Goal: Task Accomplishment & Management: Manage account settings

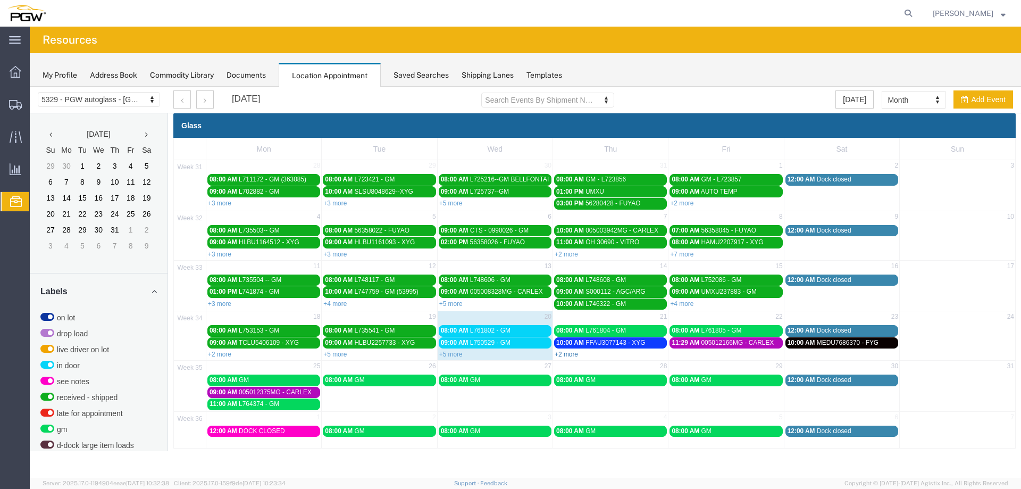
click at [567, 355] on link "+2 more" at bounding box center [565, 353] width 23 height 7
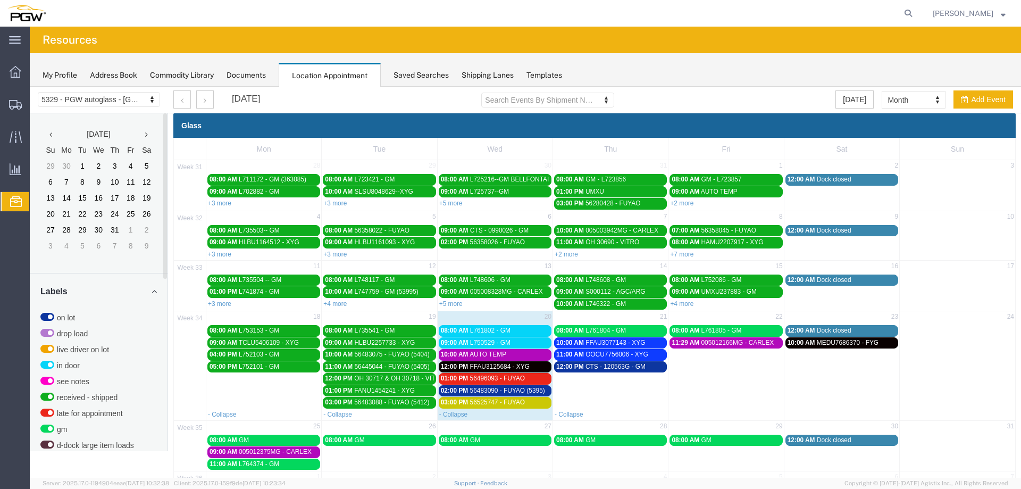
scroll to position [342, 0]
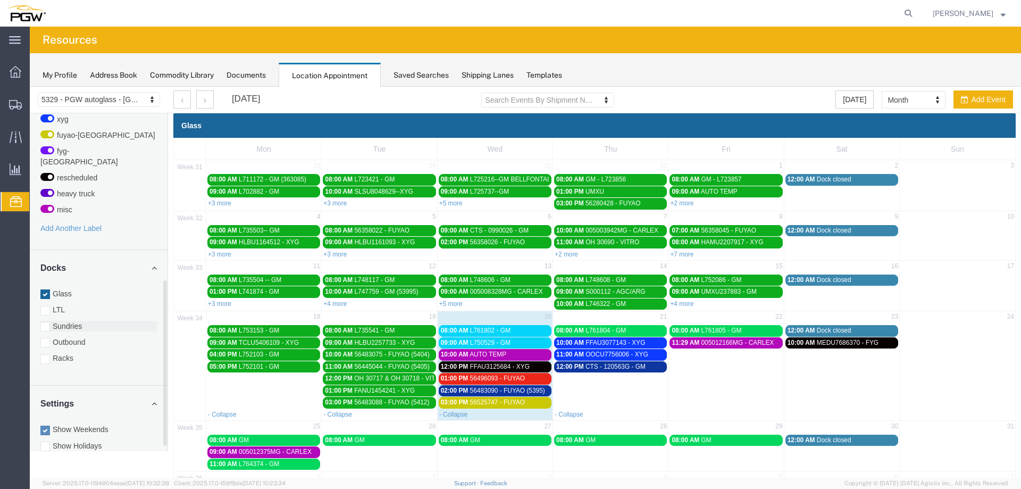
click at [62, 321] on label "Sundries" at bounding box center [98, 326] width 116 height 11
click at [30, 87] on input "Sundries" at bounding box center [30, 87] width 0 height 0
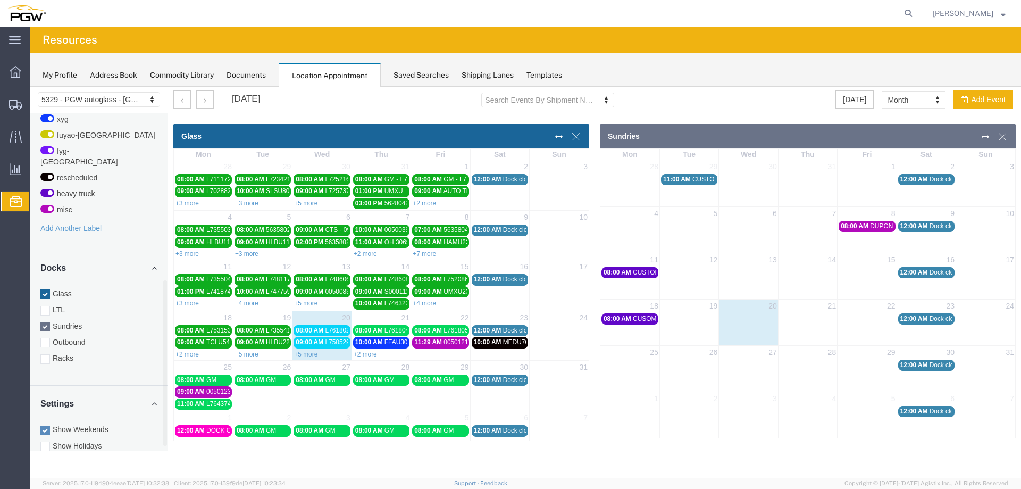
click at [798, 325] on div "18 19 20 21 22 23 24 08:00 AM CUSOMT GLASS 12:00 AM Dock closed" at bounding box center [807, 312] width 415 height 27
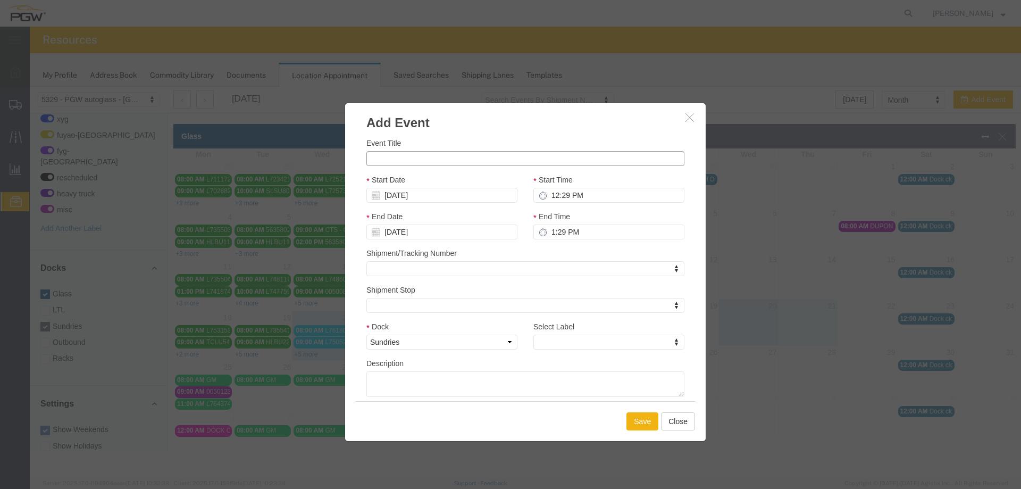
click at [495, 156] on input "Event Title" at bounding box center [525, 158] width 318 height 15
type input "CUSTOM GLASS"
click at [552, 195] on input "12:29 PM" at bounding box center [608, 195] width 151 height 15
type input "8:29 PM"
type input "9:29 PM"
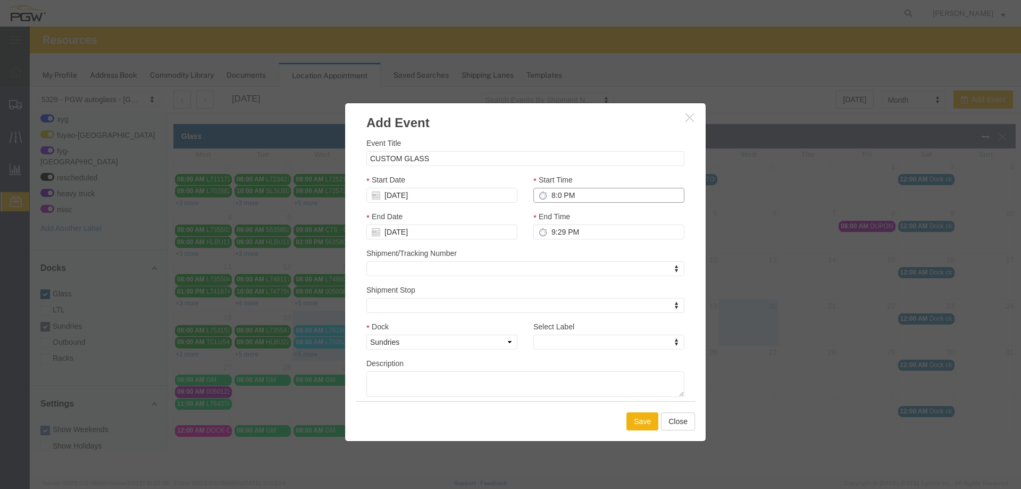
type input "8:00 PM"
type input "9:00 PM"
type input "8:00 AM"
type input "9:00 AM"
type input "8:00 AM"
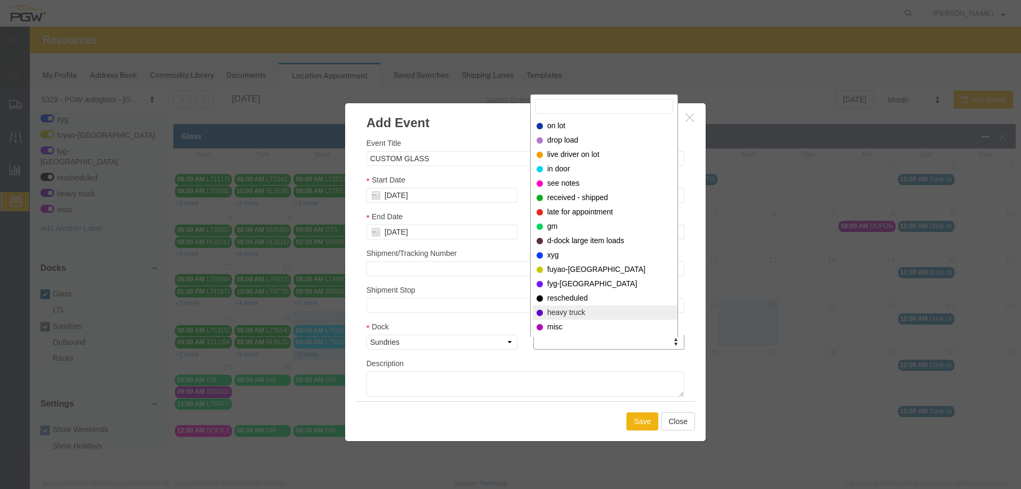
select select "12900"
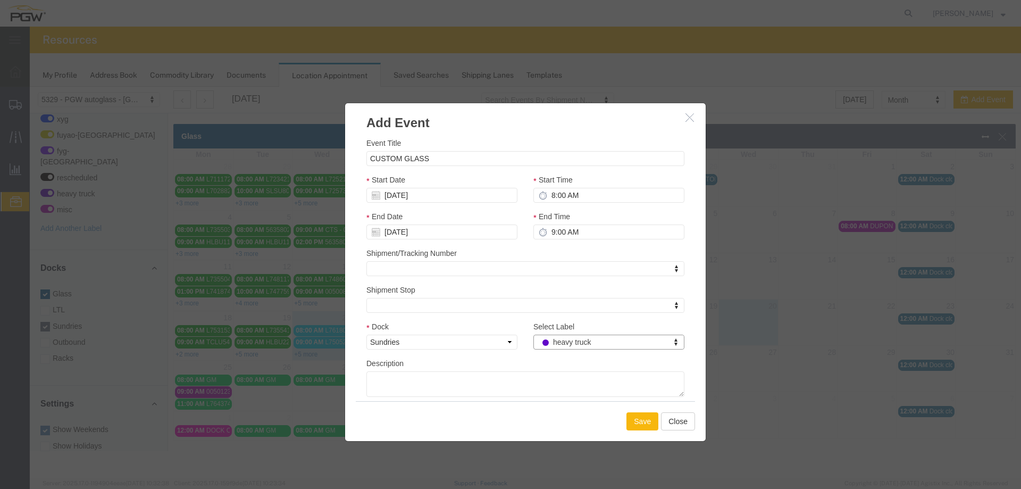
click at [638, 419] on button "Save" at bounding box center [642, 421] width 32 height 18
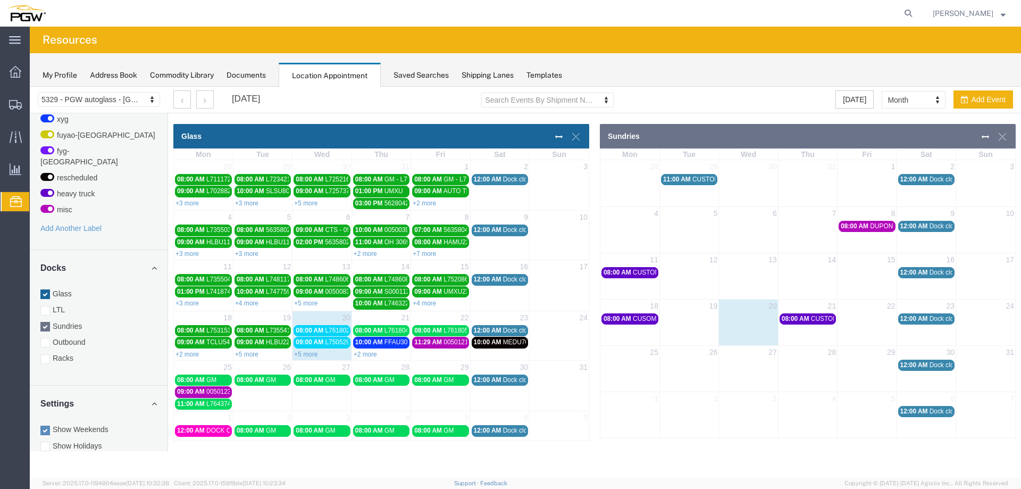
click at [735, 322] on td at bounding box center [748, 318] width 59 height 12
select select "4"
select select
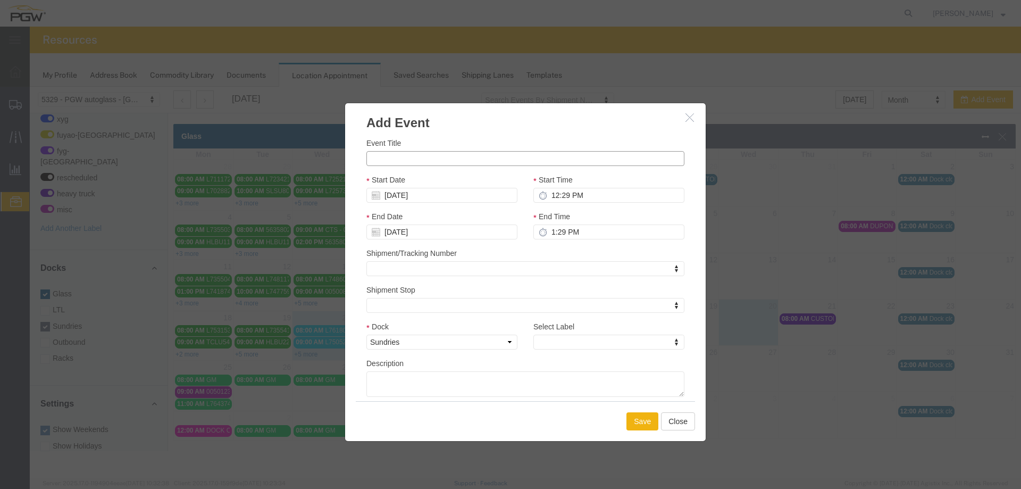
click at [541, 153] on input "Event Title" at bounding box center [525, 158] width 318 height 15
type input "CUSTOM GLASS"
click at [549, 199] on input "12:29 PM" at bounding box center [608, 195] width 151 height 15
type input "8:29 PM"
type input "9:29 PM"
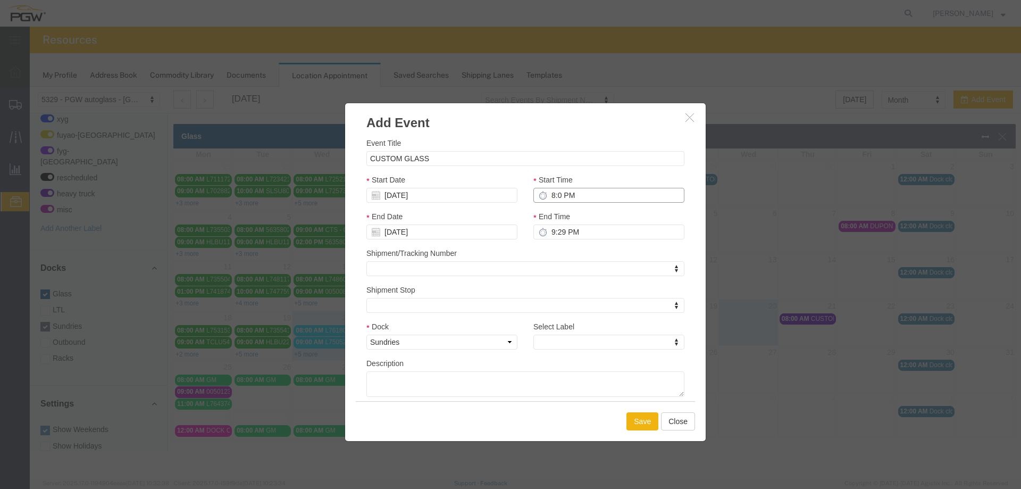
type input "8:00 PM"
type input "9:00 PM"
type input "8:00 AM"
type input "9:00 AM"
type input "8:00 AM"
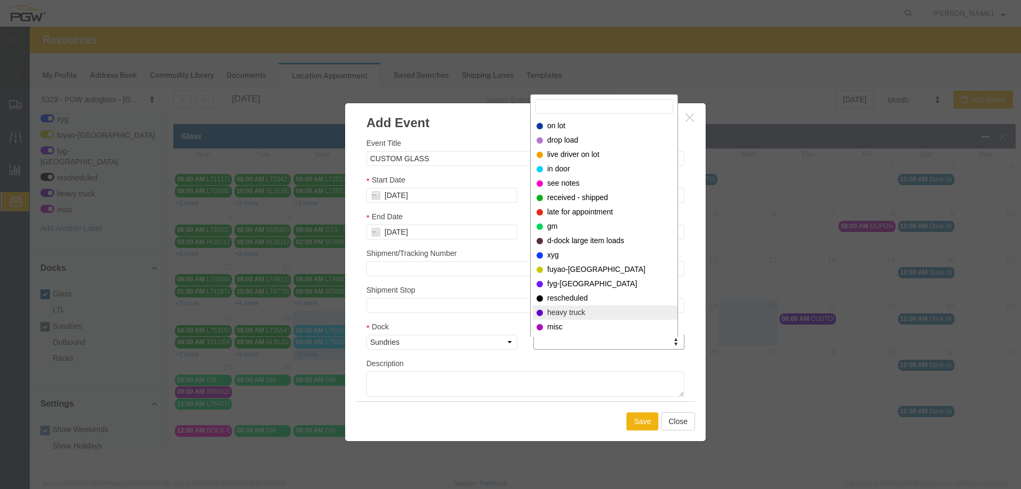
select select "12900"
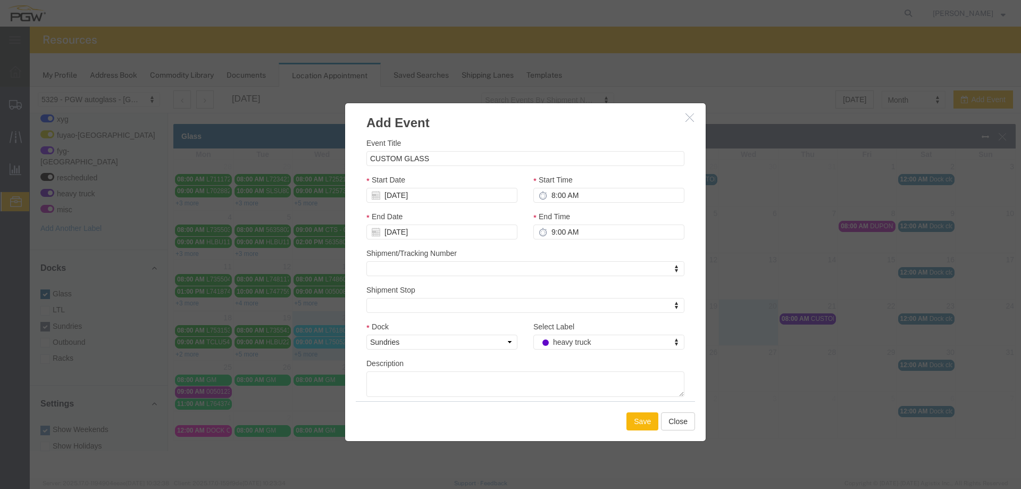
click at [628, 412] on button "Save" at bounding box center [642, 421] width 32 height 18
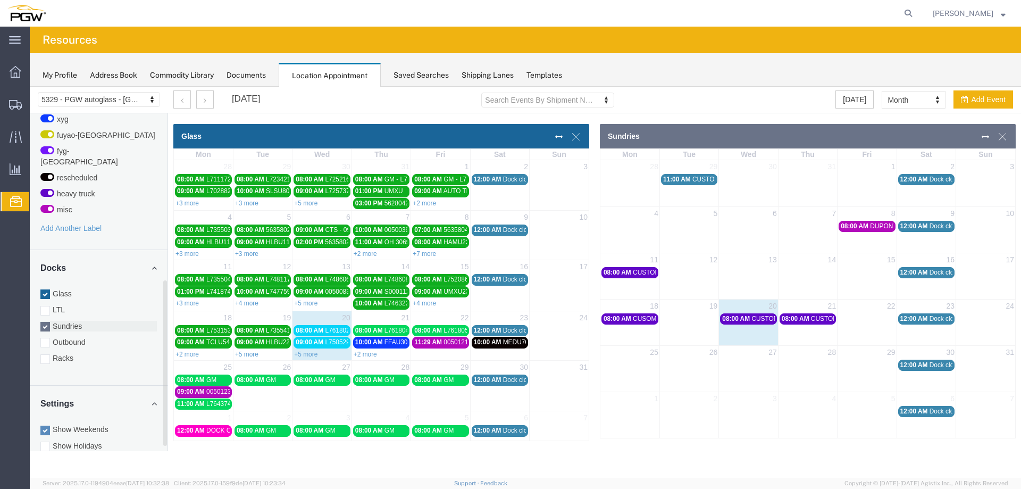
drag, startPoint x: 103, startPoint y: 313, endPoint x: 469, endPoint y: 87, distance: 430.4
click at [103, 321] on label "Sundries" at bounding box center [98, 326] width 116 height 11
click at [30, 87] on input "Sundries" at bounding box center [30, 87] width 0 height 0
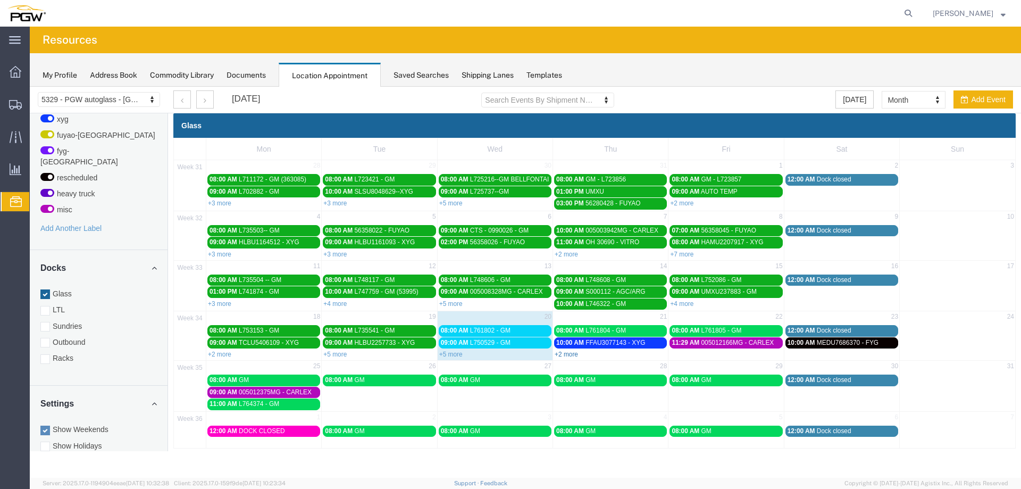
click at [571, 351] on link "+2 more" at bounding box center [565, 353] width 23 height 7
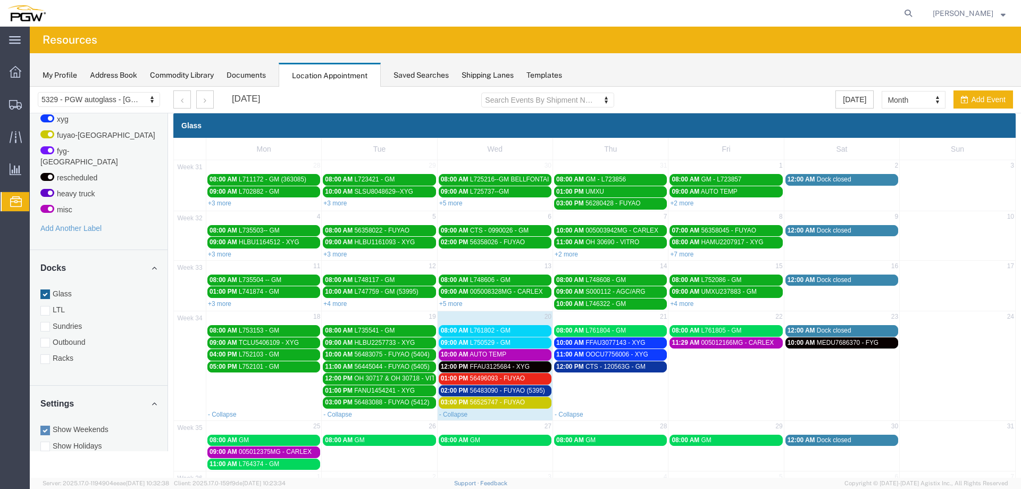
click at [599, 387] on td "12:00 PM CTS - 120563G - GM" at bounding box center [610, 384] width 115 height 48
select select "1"
select select
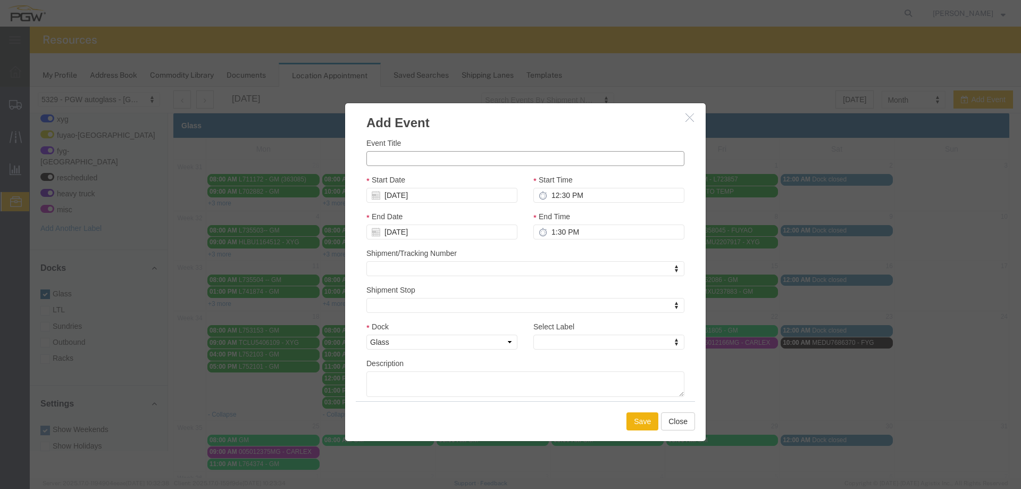
click at [437, 164] on input "Event Title" at bounding box center [525, 158] width 318 height 15
paste input "56551272"
type input "56551272 - FUYAO"
click at [551, 195] on input "12:30 PM" at bounding box center [608, 195] width 151 height 15
type input "3:30 PM"
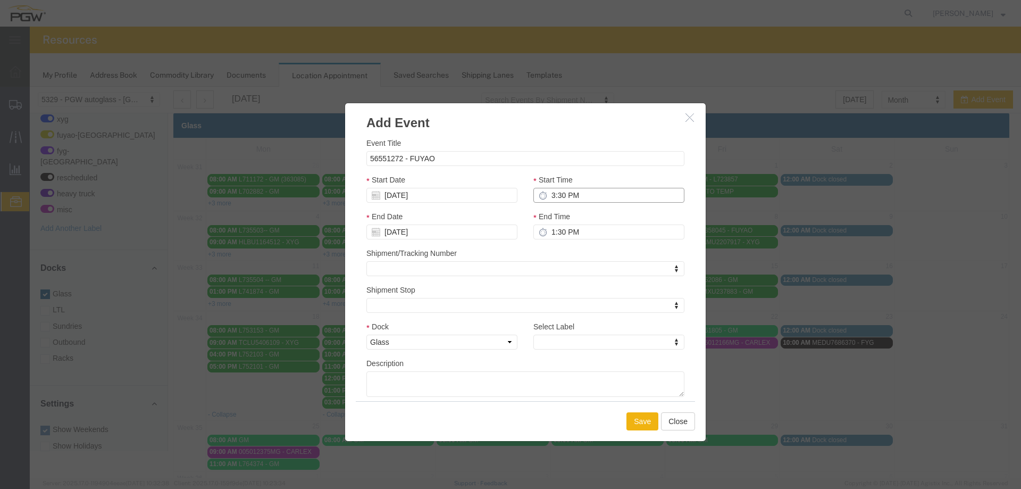
type input "4:30 PM"
type input "3:00 PM"
type input "4:00 PM"
type input "3:00 AM"
type input "4:00 AM"
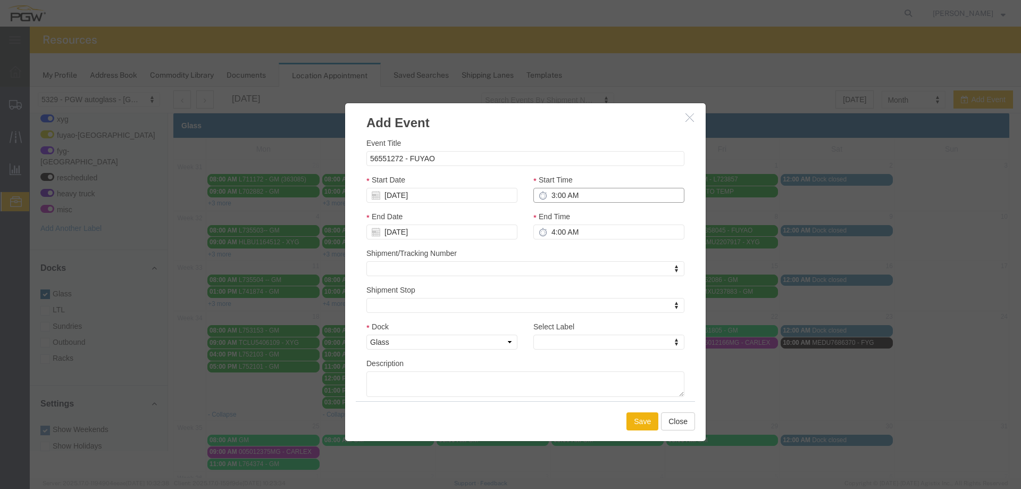
type input "3:00 PM"
type input "4:00 PM"
type input "3:00 PM"
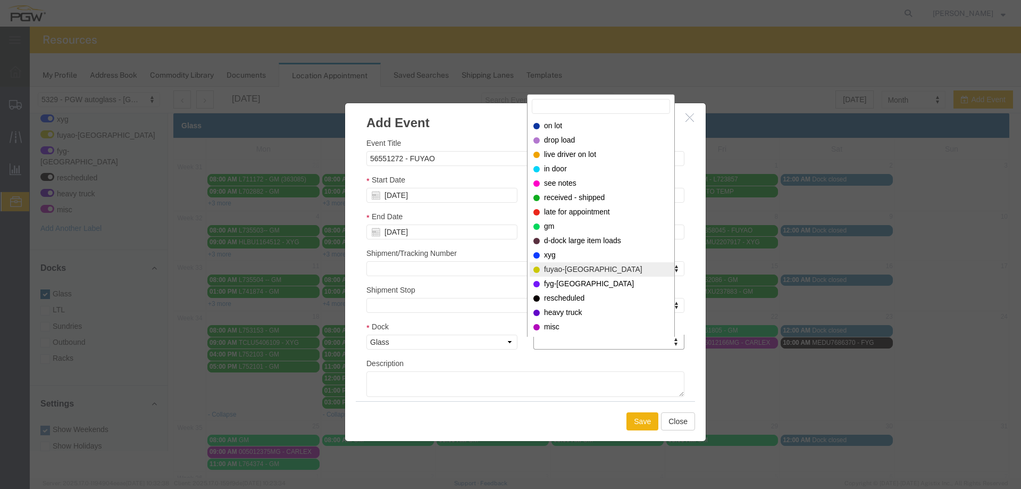
select select "12921"
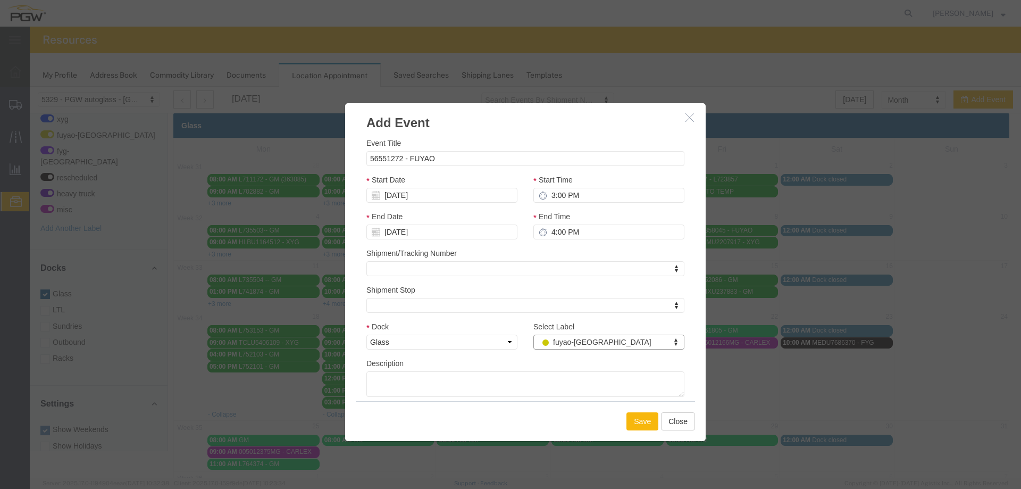
click at [633, 415] on button "Save" at bounding box center [642, 421] width 32 height 18
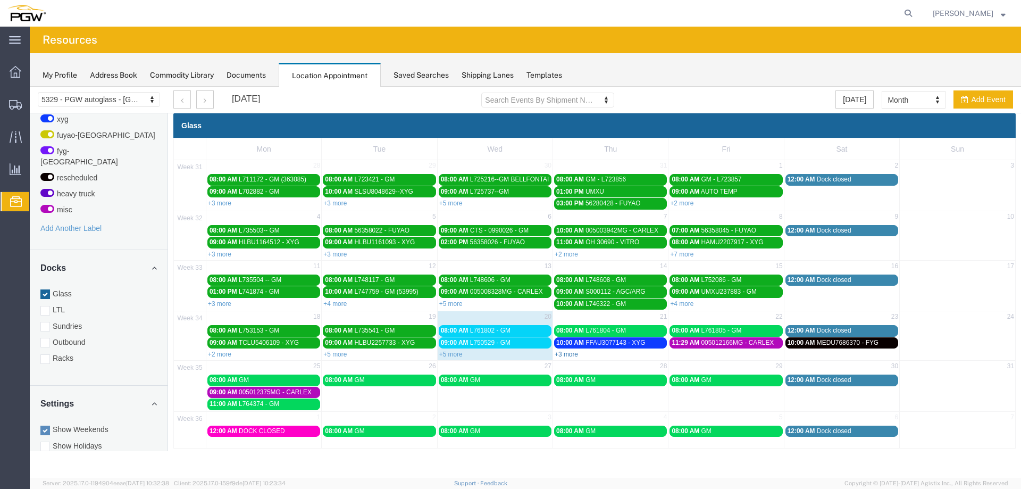
click at [572, 357] on link "+3 more" at bounding box center [565, 353] width 23 height 7
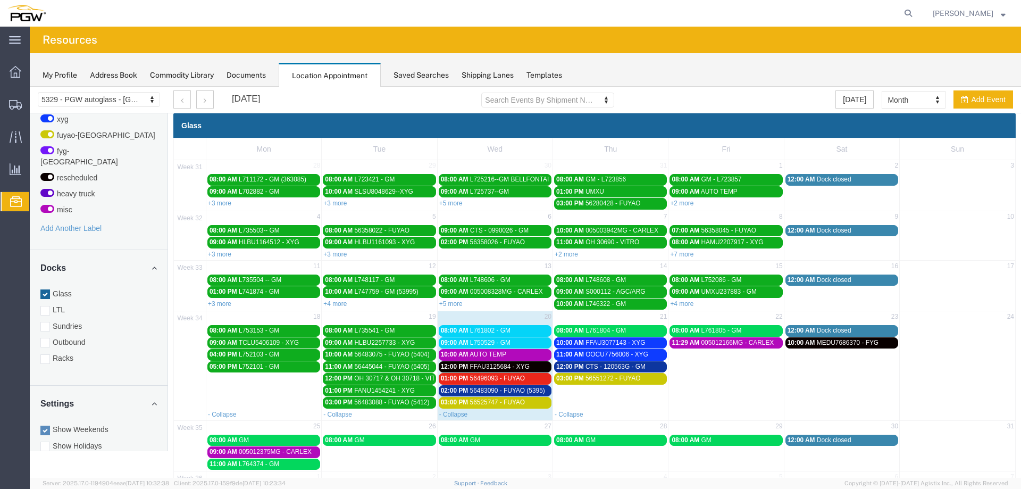
click at [505, 352] on div "10:00 AM AUTO TEMP" at bounding box center [495, 354] width 108 height 8
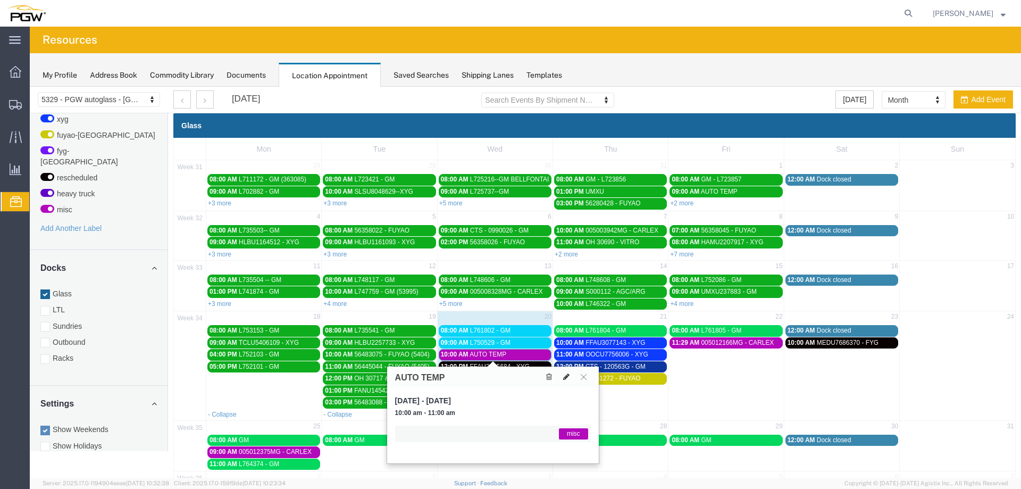
click at [565, 380] on icon at bounding box center [566, 376] width 6 height 7
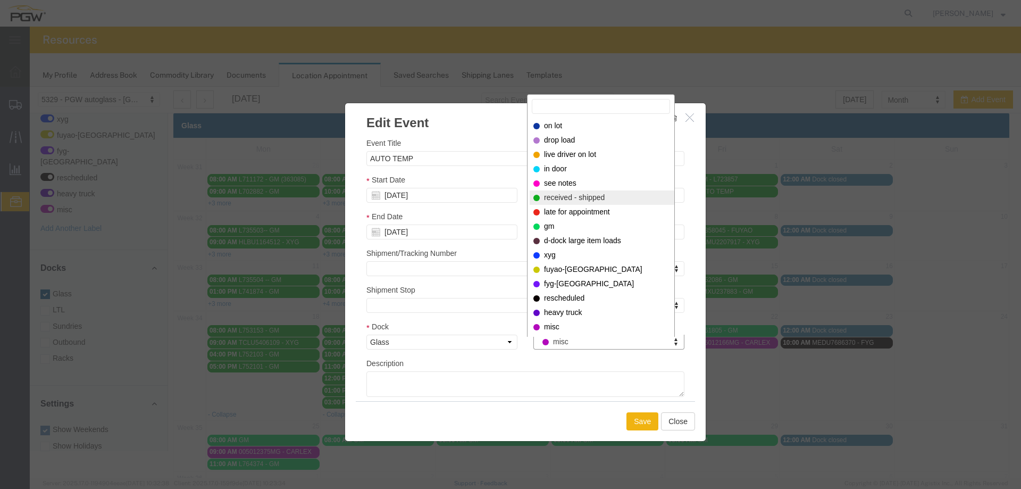
select select "200"
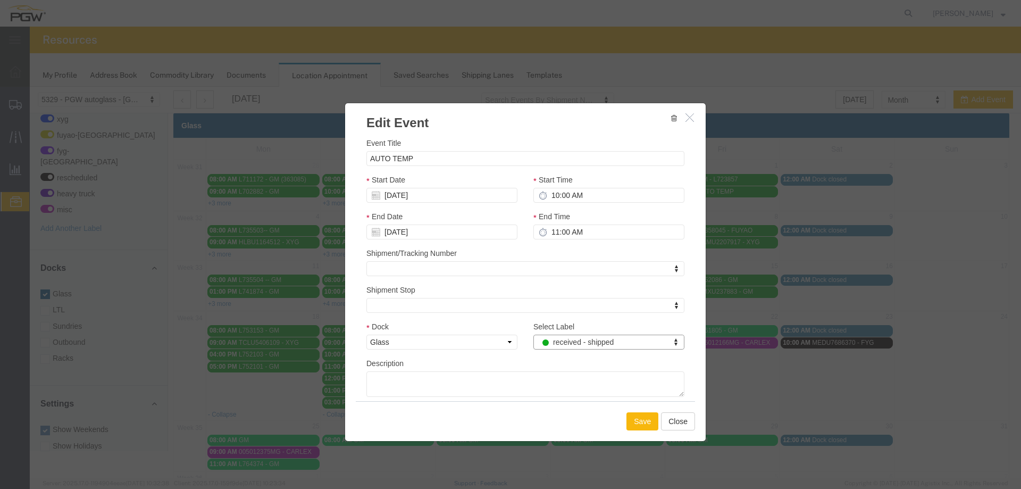
click at [647, 428] on button "Save" at bounding box center [642, 421] width 32 height 18
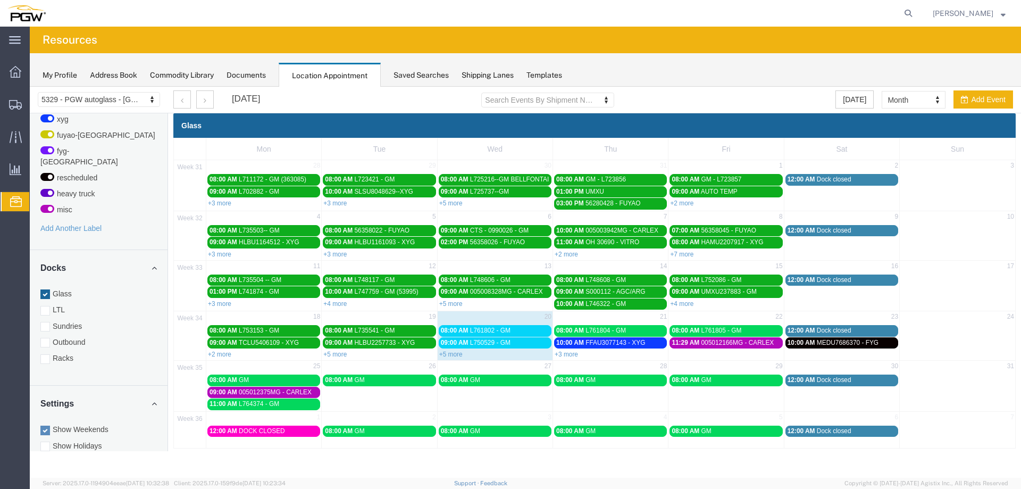
click at [528, 344] on div "09:00 AM L750529 - GM" at bounding box center [495, 343] width 108 height 8
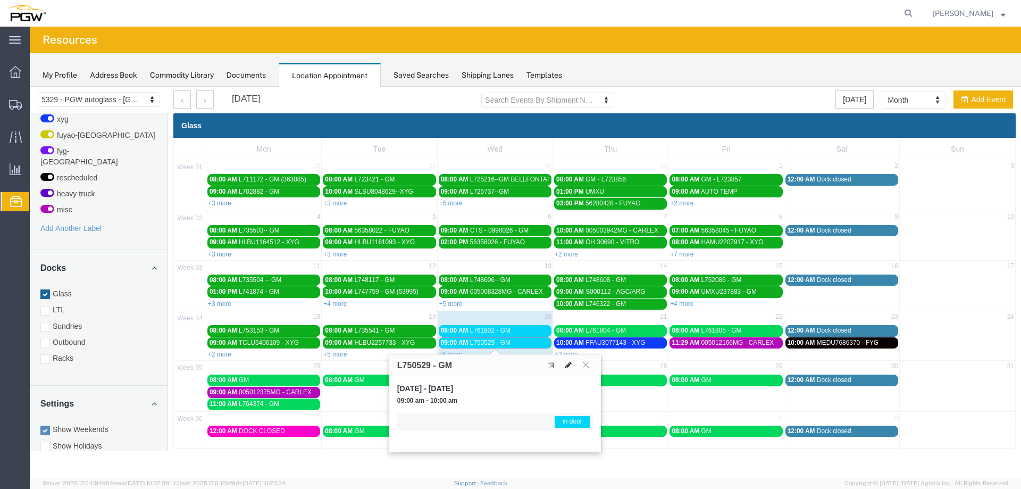
click at [566, 365] on icon at bounding box center [568, 364] width 6 height 7
select select "1"
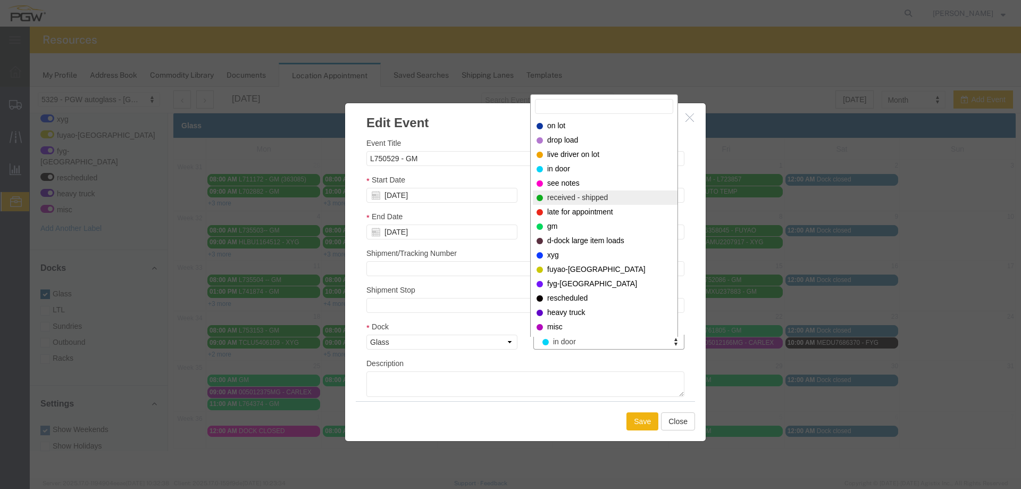
select select "200"
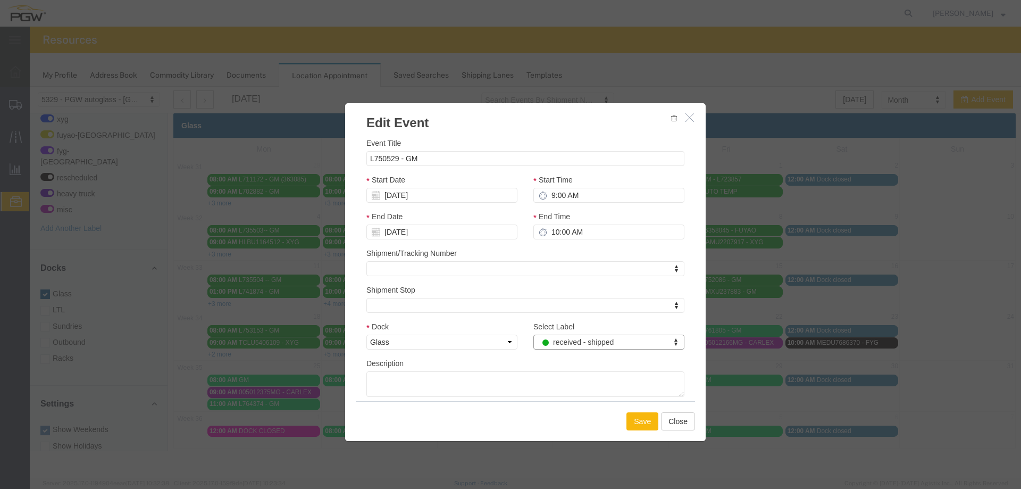
click at [643, 421] on button "Save" at bounding box center [642, 421] width 32 height 18
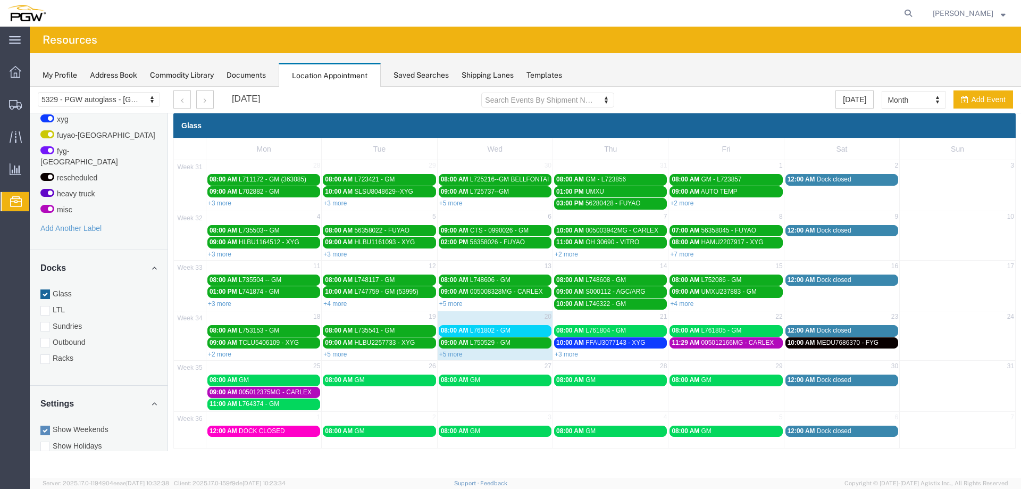
click at [514, 332] on div "08:00 AM L761802 - GM" at bounding box center [495, 330] width 108 height 8
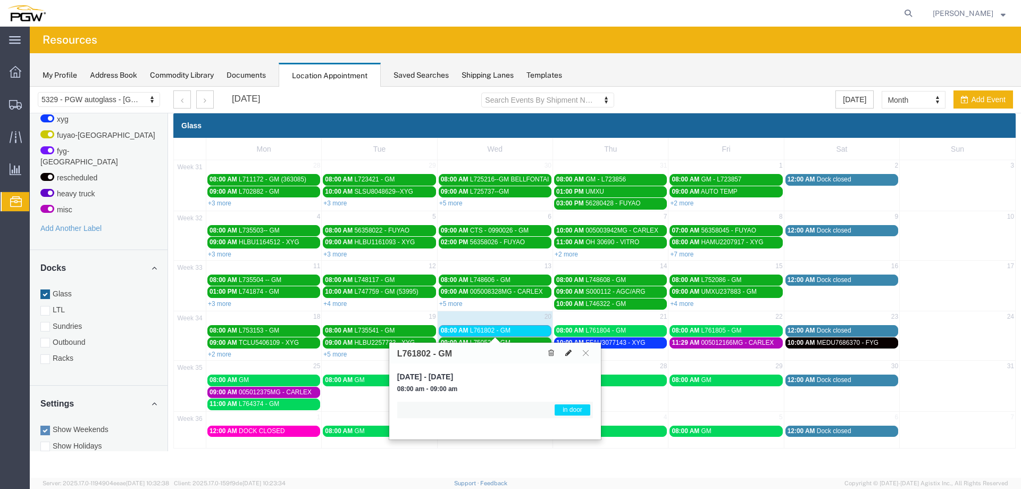
click at [565, 350] on icon at bounding box center [568, 352] width 6 height 7
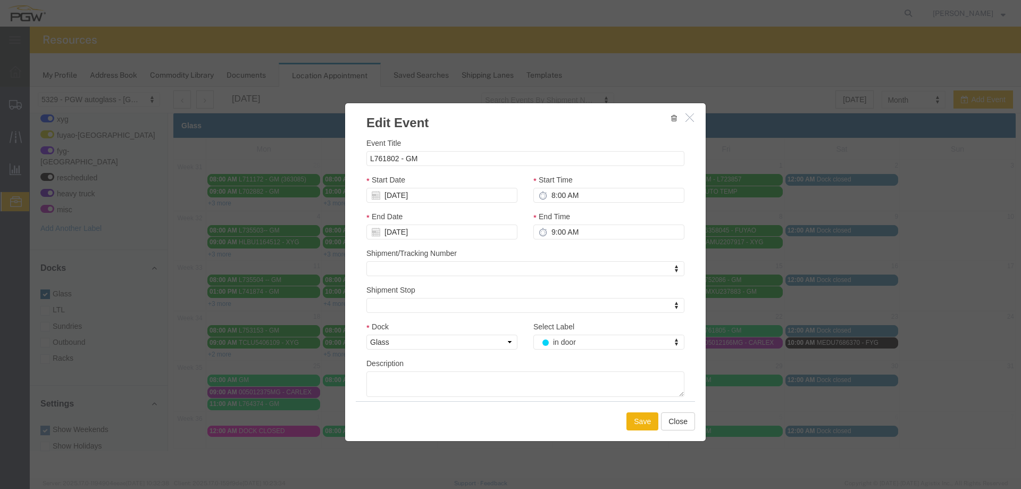
click at [556, 334] on div "Select Label in door Select Label Select Label on lot drop load live driver on …" at bounding box center [608, 335] width 151 height 29
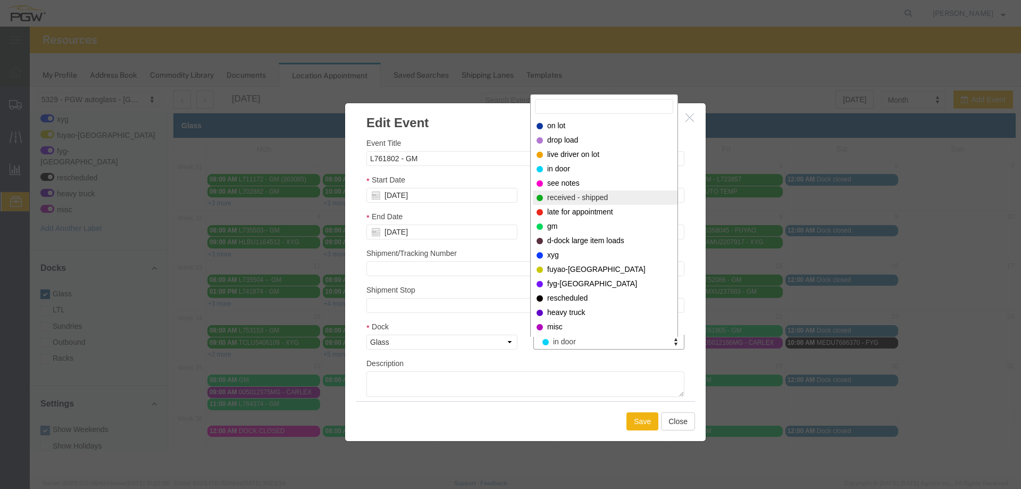
select select "200"
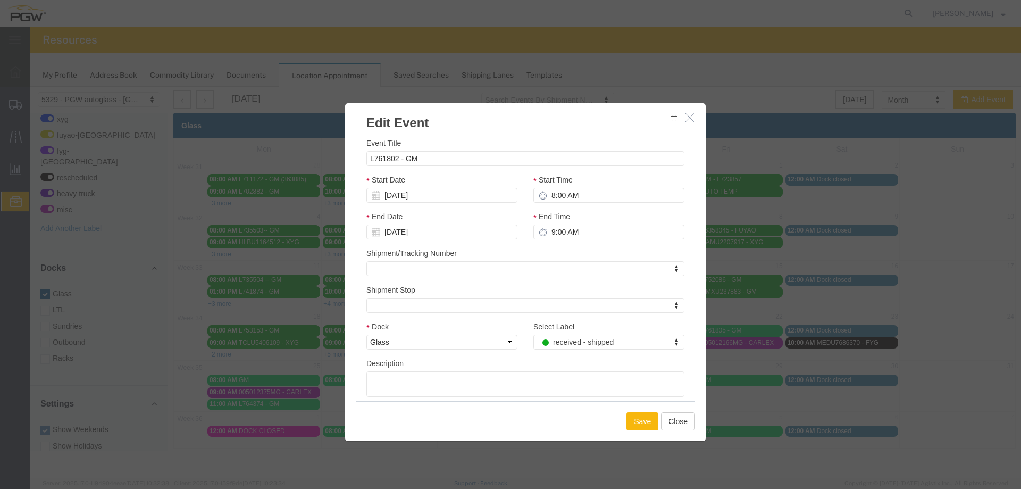
click at [636, 419] on button "Save" at bounding box center [642, 421] width 32 height 18
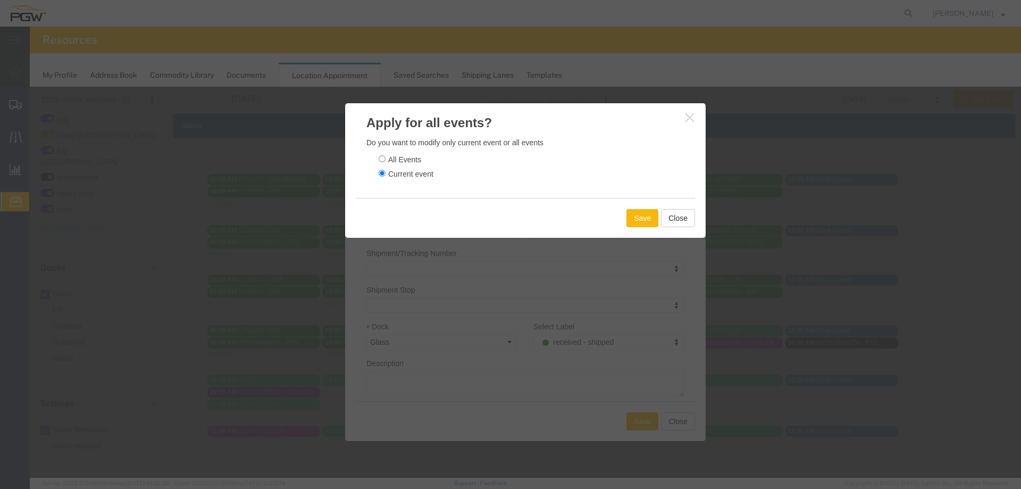
click at [642, 215] on button "Save" at bounding box center [642, 218] width 32 height 18
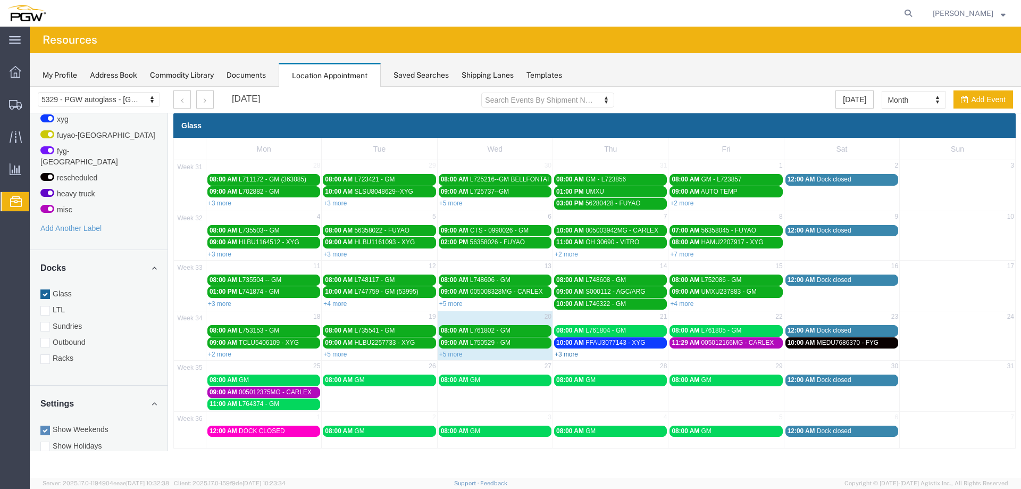
click at [572, 356] on link "+3 more" at bounding box center [565, 353] width 23 height 7
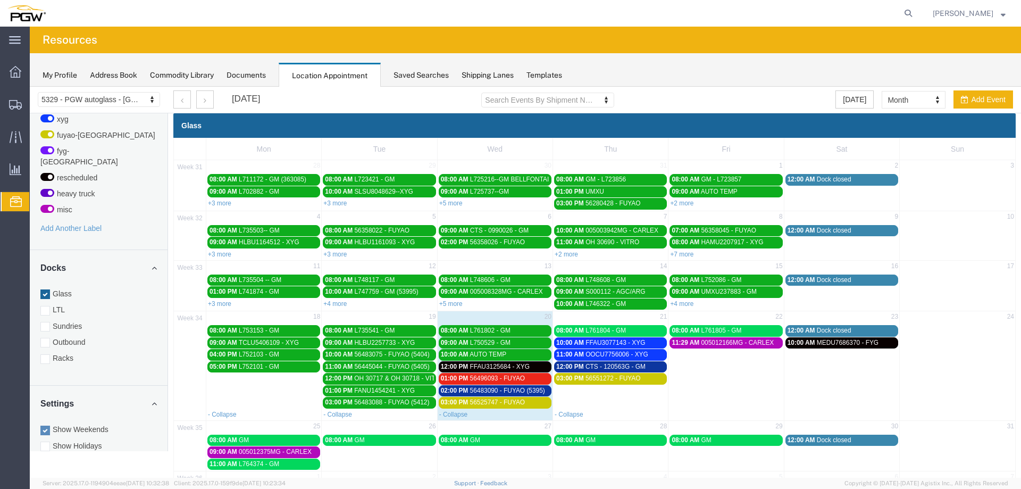
click at [526, 381] on div "01:00 PM 56496093 - FUYAO" at bounding box center [495, 378] width 108 height 8
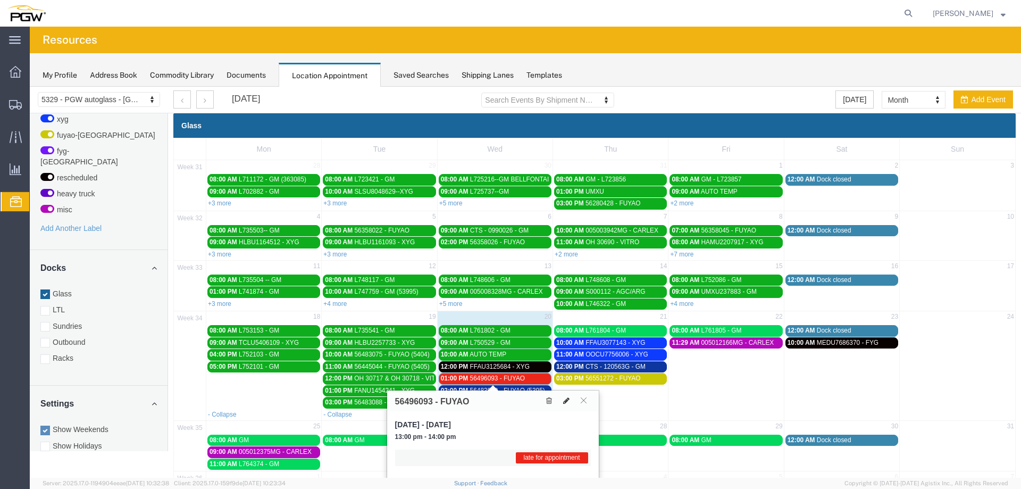
click at [567, 400] on icon at bounding box center [566, 400] width 6 height 7
select select "1"
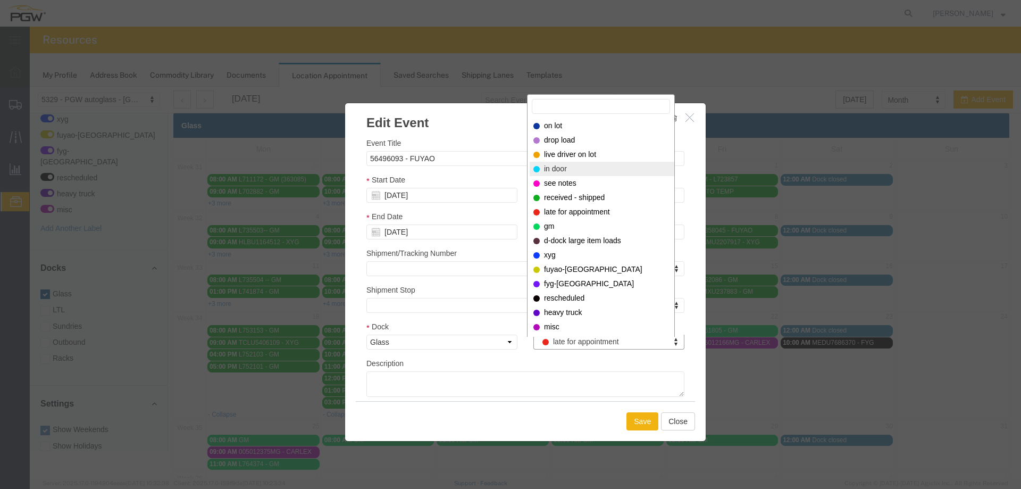
select select "220"
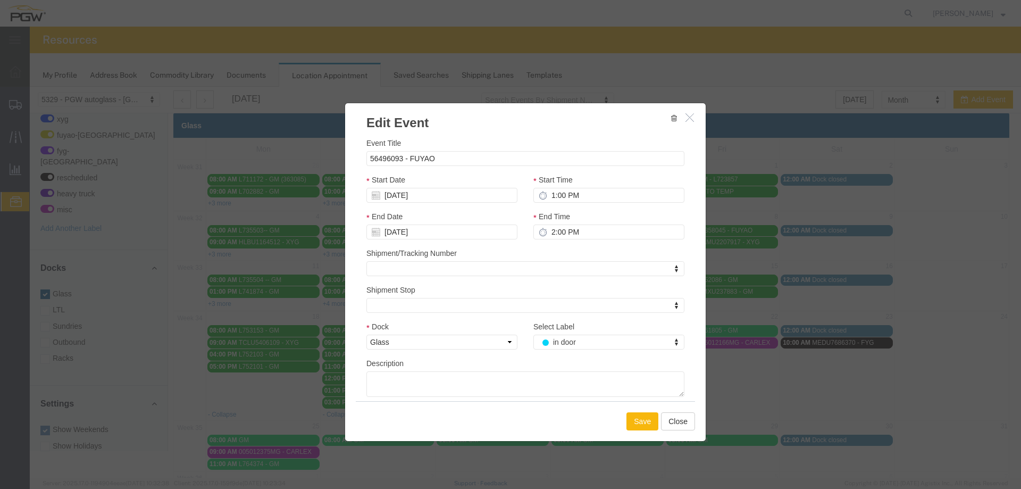
click at [626, 419] on button "Save" at bounding box center [642, 421] width 32 height 18
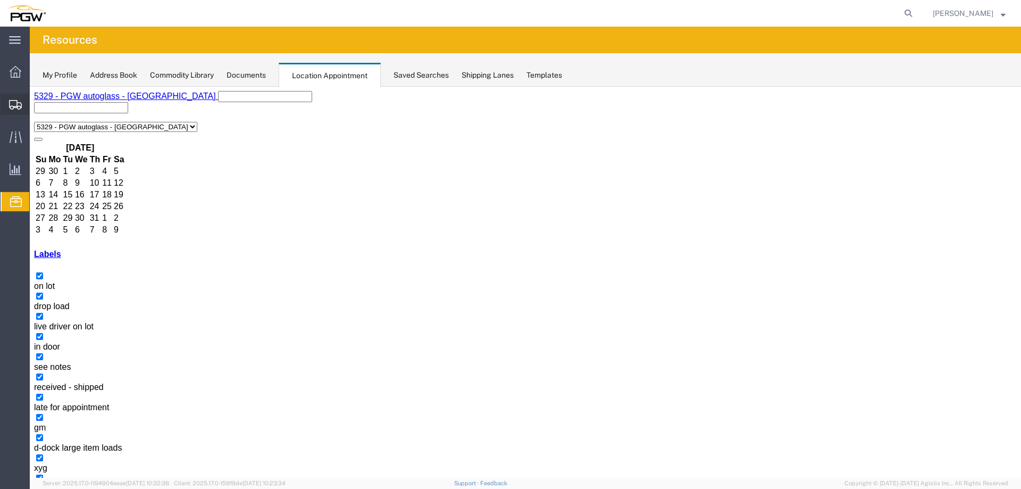
click at [18, 105] on icon at bounding box center [15, 105] width 13 height 10
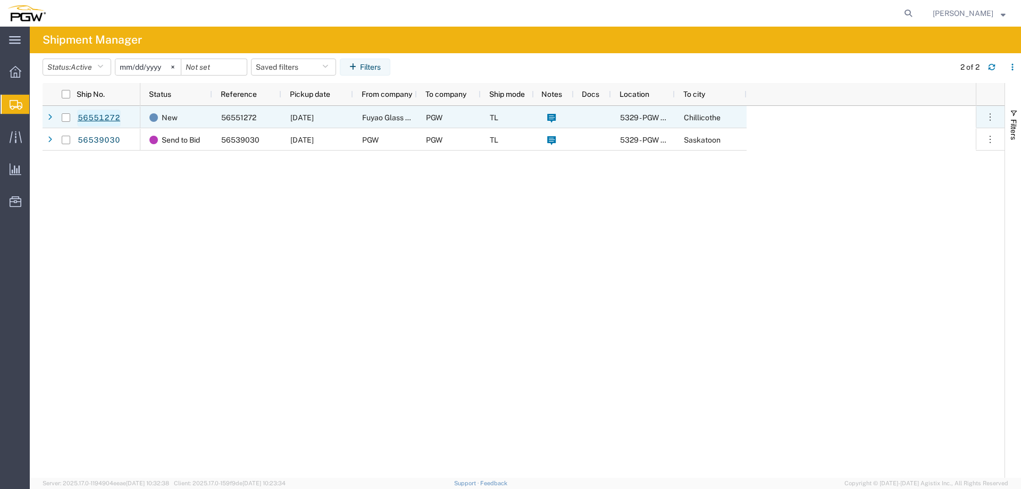
click at [105, 115] on link "56551272" at bounding box center [99, 118] width 44 height 17
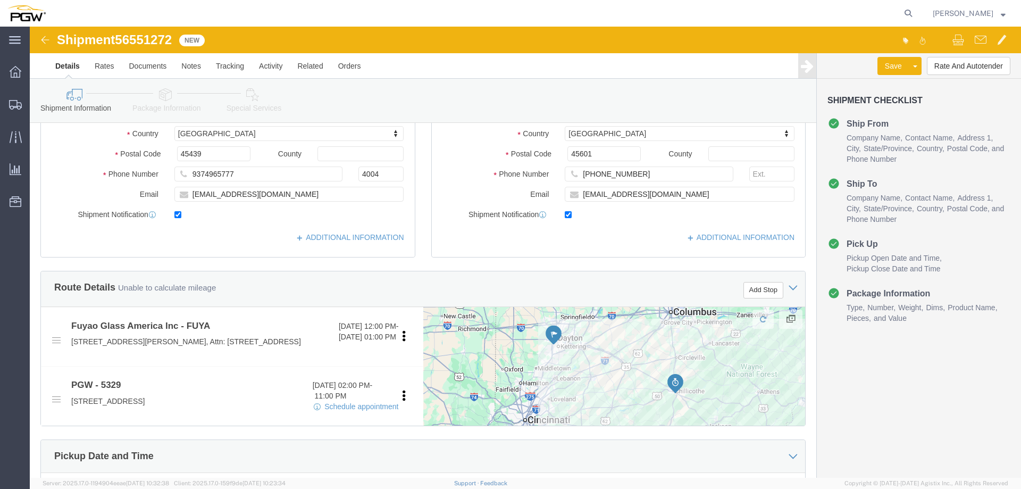
select select
select select "28253"
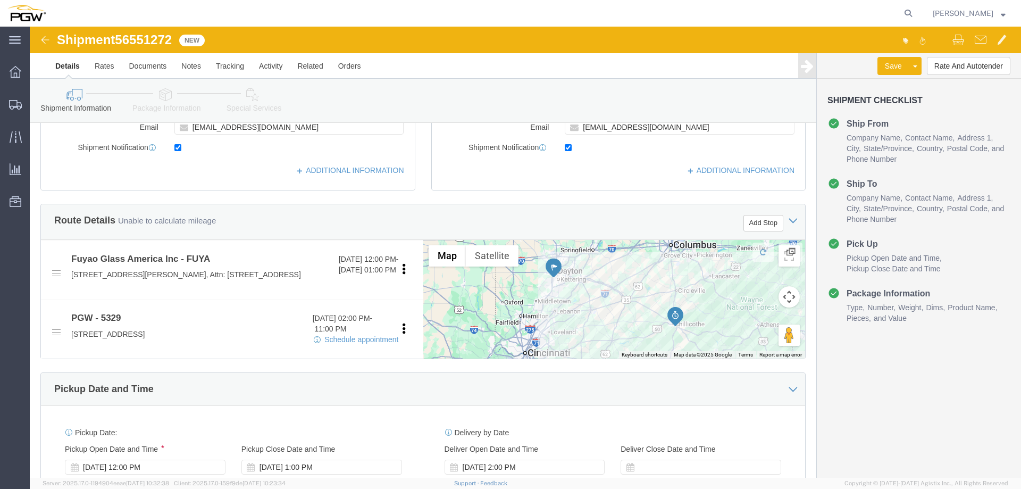
scroll to position [425, 0]
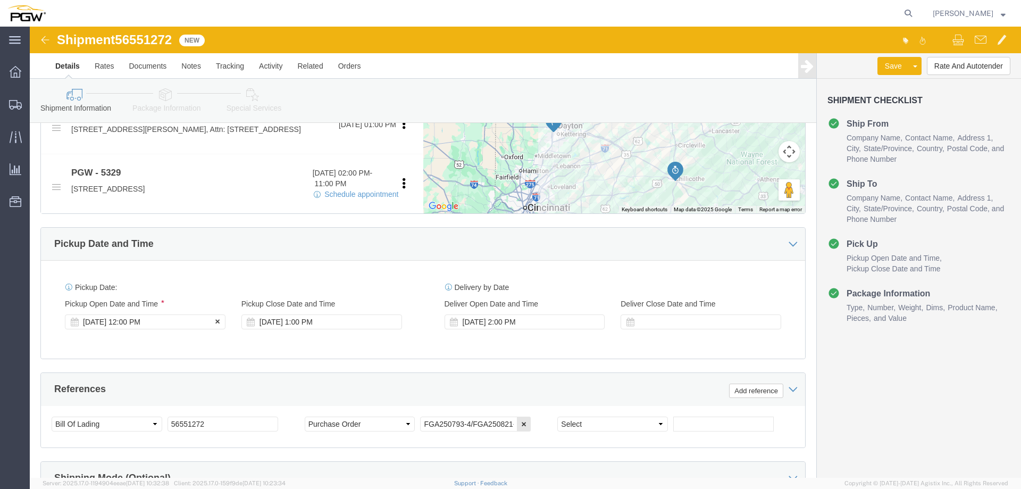
click div "[DATE] 12:00 PM"
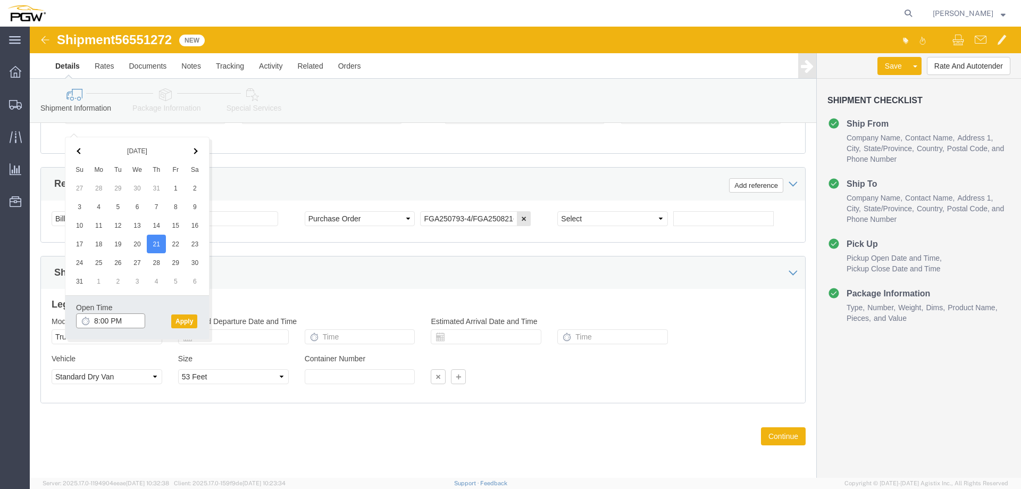
type input "8:00 AM"
click button "Apply"
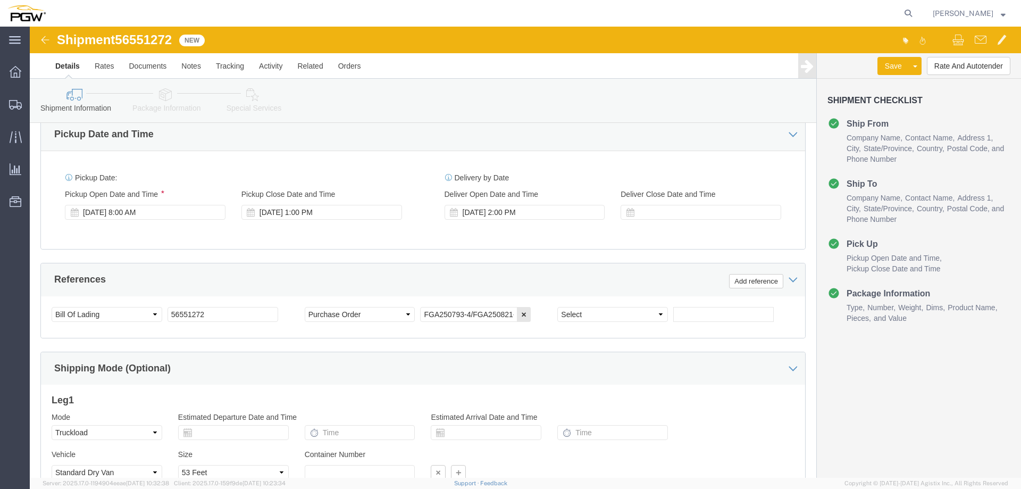
scroll to position [482, 0]
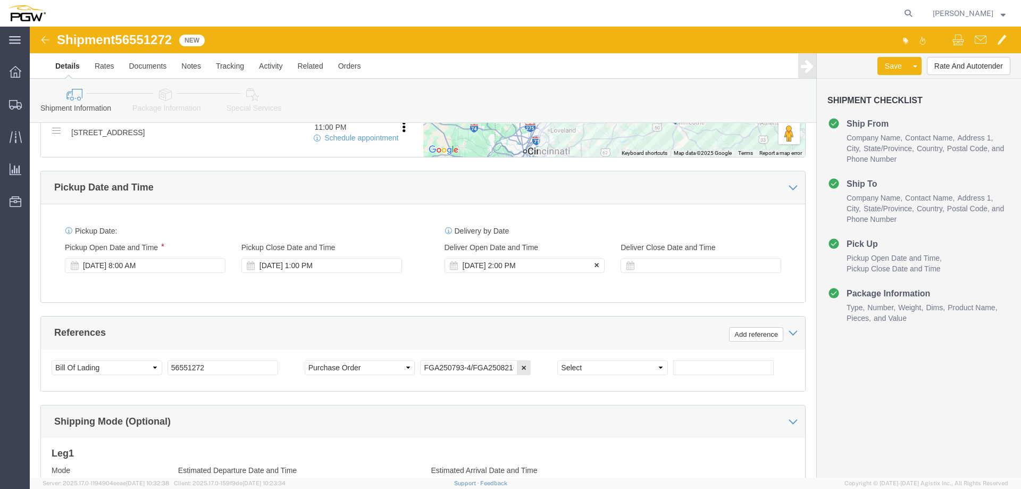
click div "[DATE] 2:00 PM"
type input "3:00 PM"
click button "Apply"
click span "56551272"
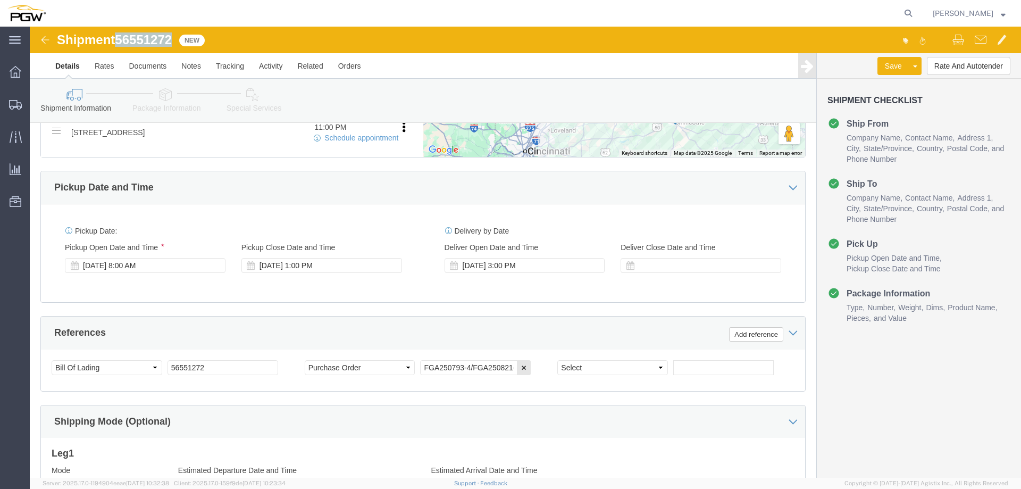
copy span "56551272"
click button "Rate And Autotender"
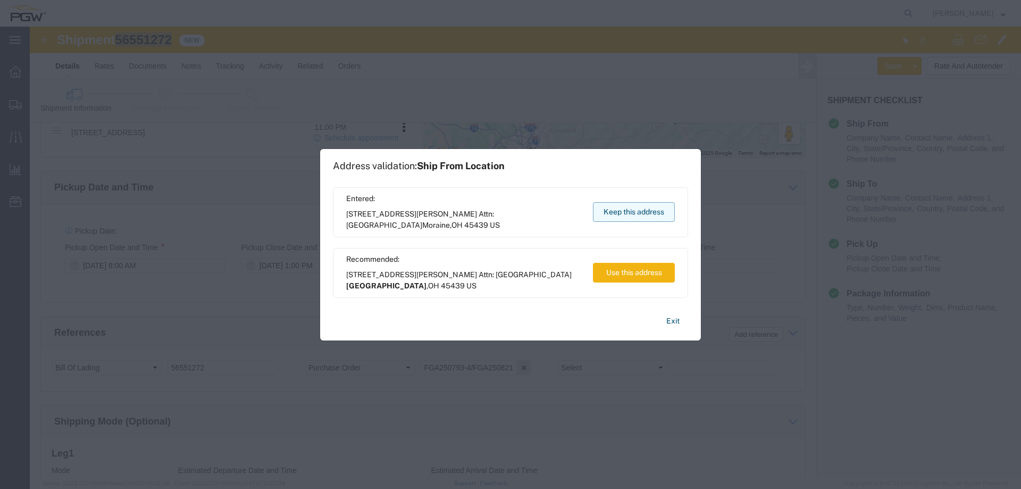
click at [632, 216] on button "Keep this address" at bounding box center [634, 212] width 82 height 20
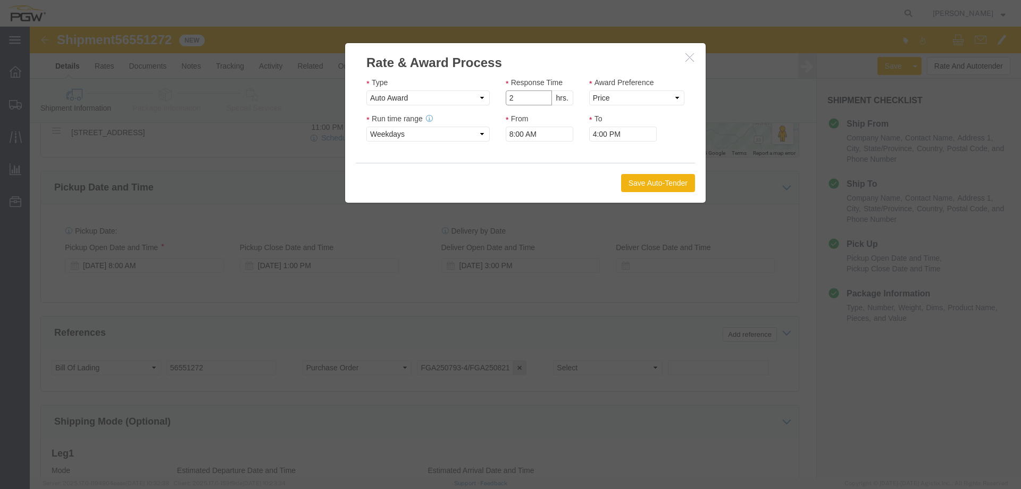
type input "2"
click input "2"
drag, startPoint x: 564, startPoint y: 72, endPoint x: 567, endPoint y: 78, distance: 6.2
click select "Price Carrier Rank"
select select "LANE_RANK"
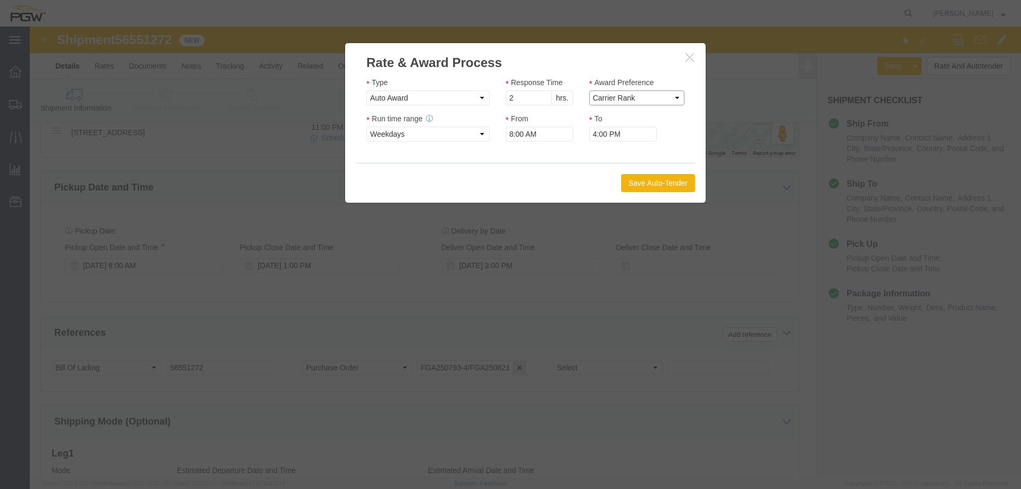
click select "Price Carrier Rank"
click button "Save Auto-Tender"
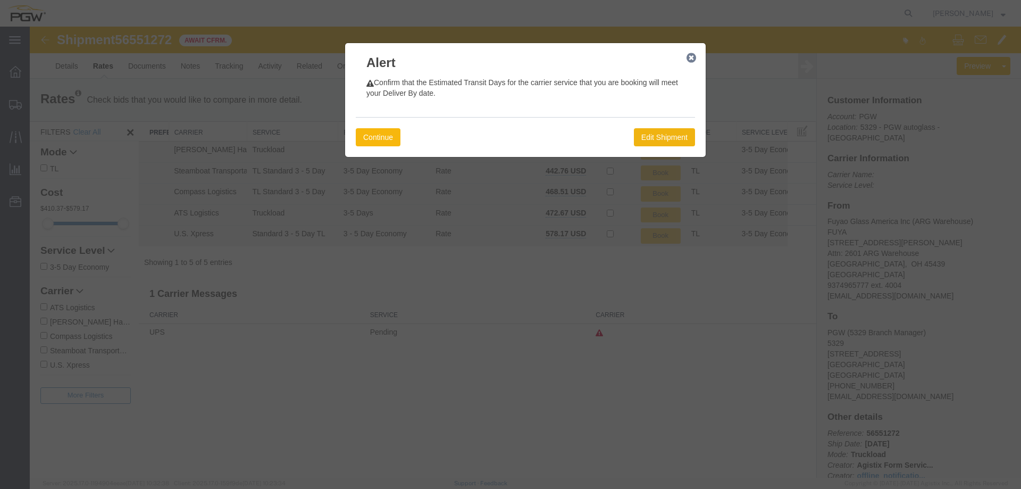
click at [370, 138] on button "Continue" at bounding box center [378, 137] width 45 height 18
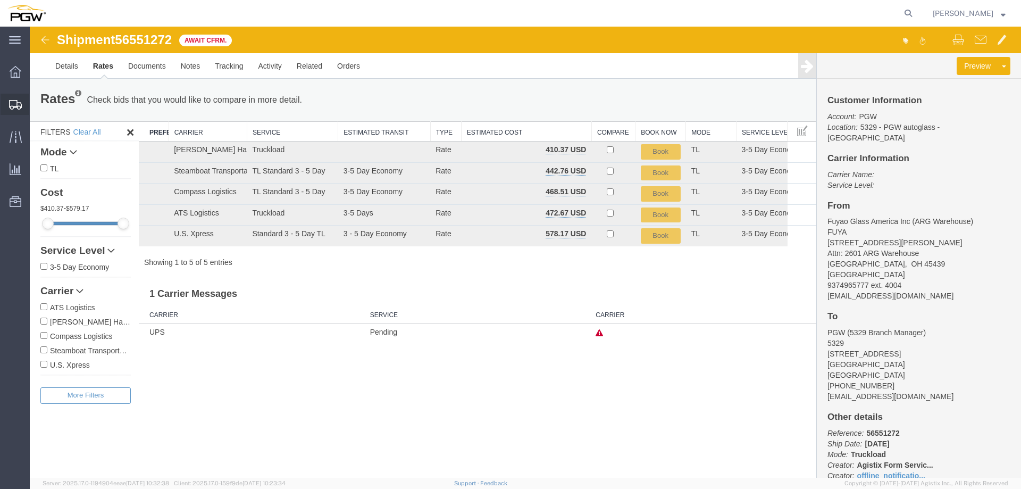
drag, startPoint x: 12, startPoint y: 100, endPoint x: 20, endPoint y: 100, distance: 8.5
click at [12, 100] on icon at bounding box center [15, 105] width 13 height 10
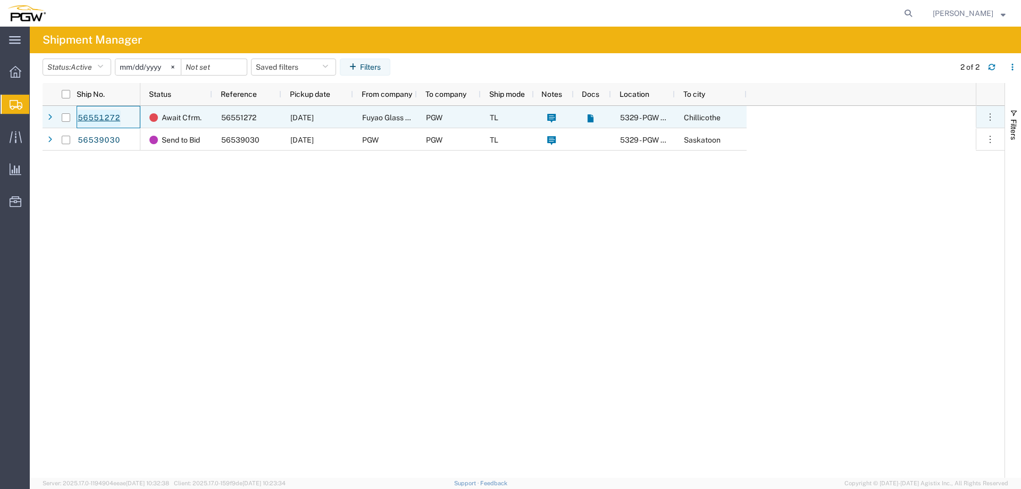
click at [116, 115] on link "56551272" at bounding box center [99, 118] width 44 height 17
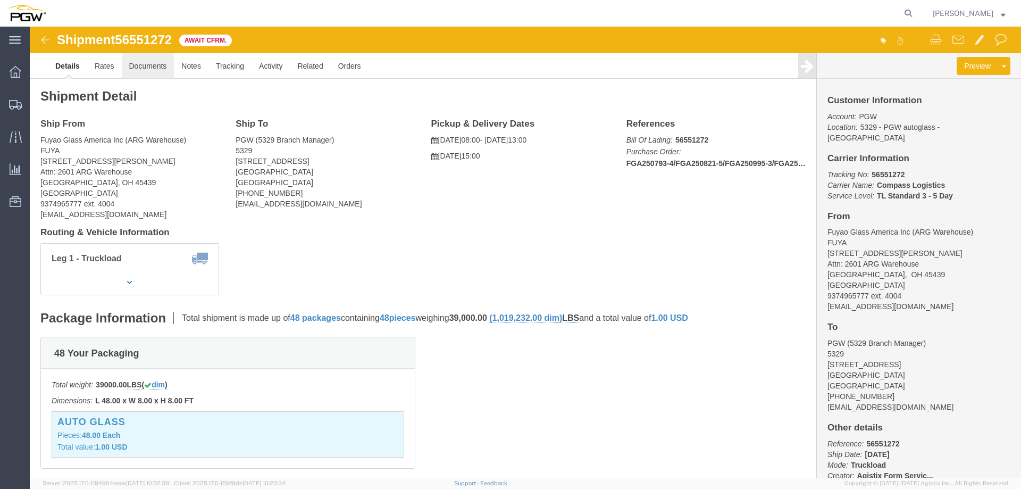
click link "Documents"
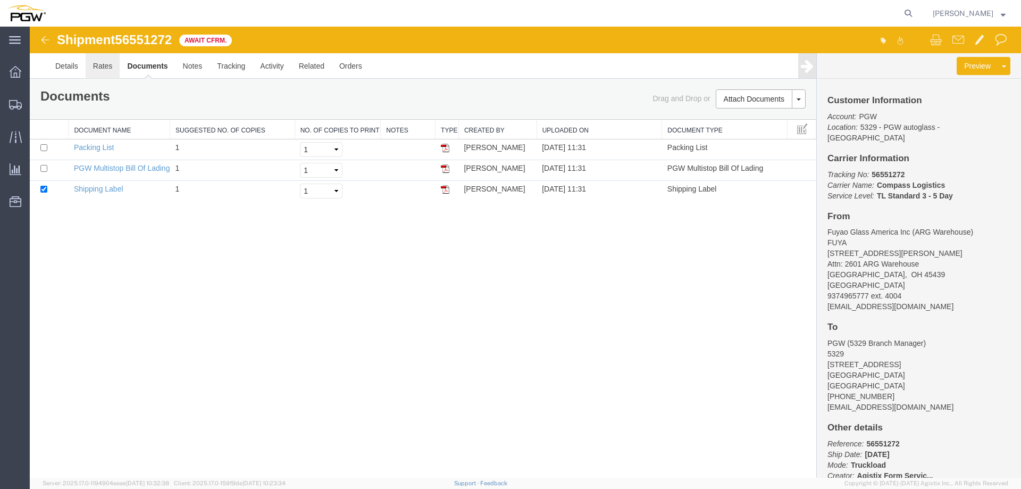
click at [105, 69] on link "Rates" at bounding box center [103, 66] width 35 height 26
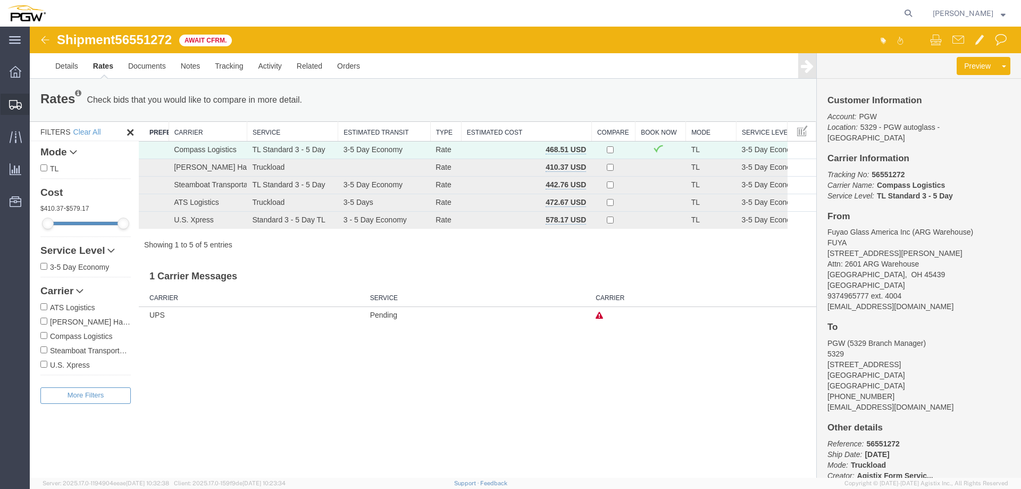
click at [12, 102] on icon at bounding box center [15, 105] width 13 height 10
